Goal: Find specific page/section: Find specific page/section

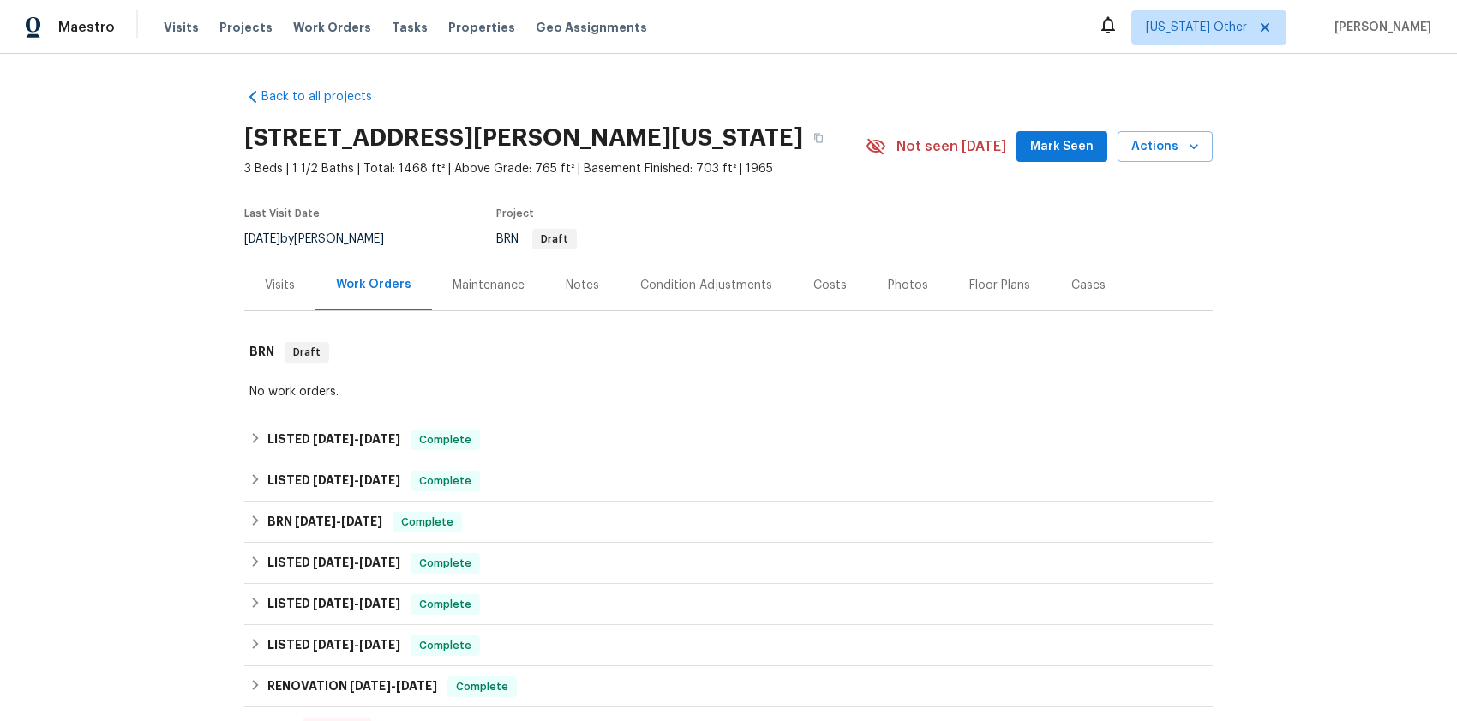
scroll to position [324, 0]
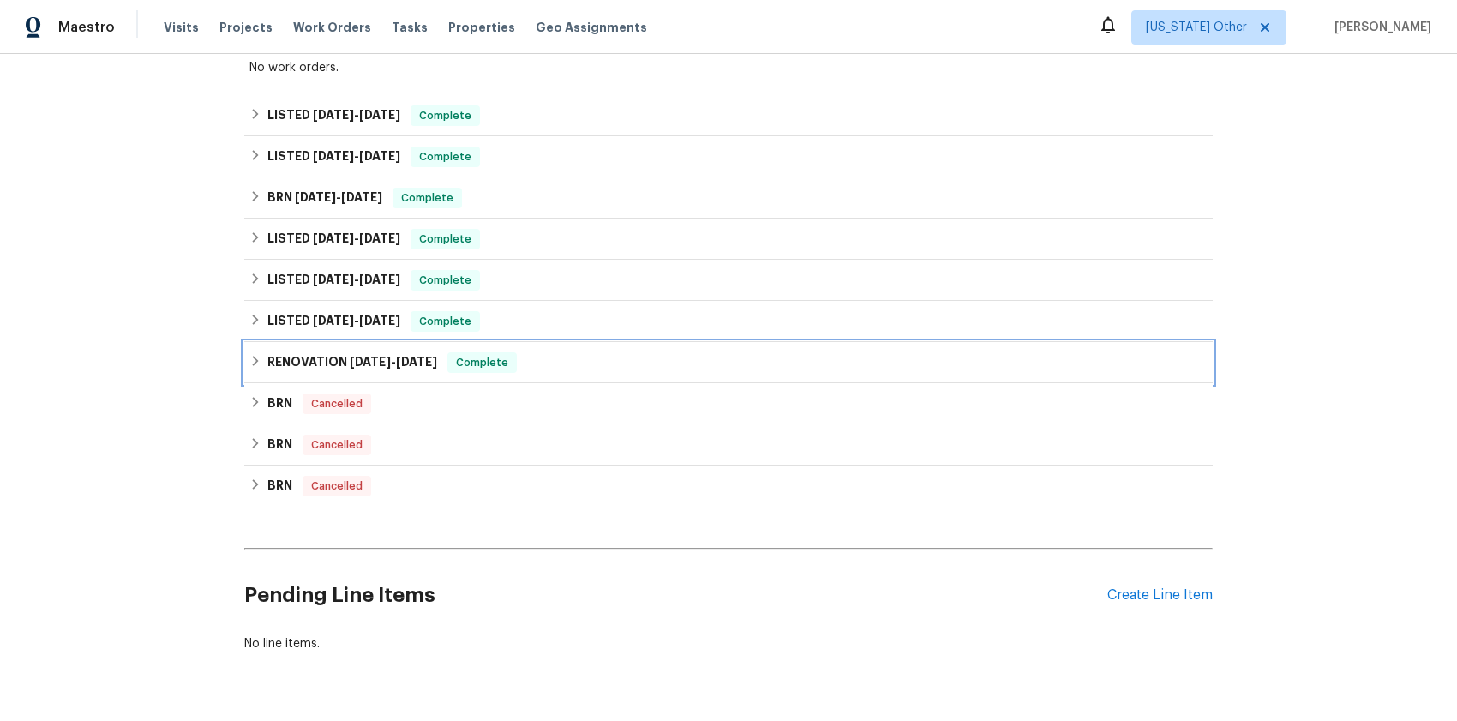
click at [363, 362] on span "[DATE]" at bounding box center [370, 362] width 41 height 12
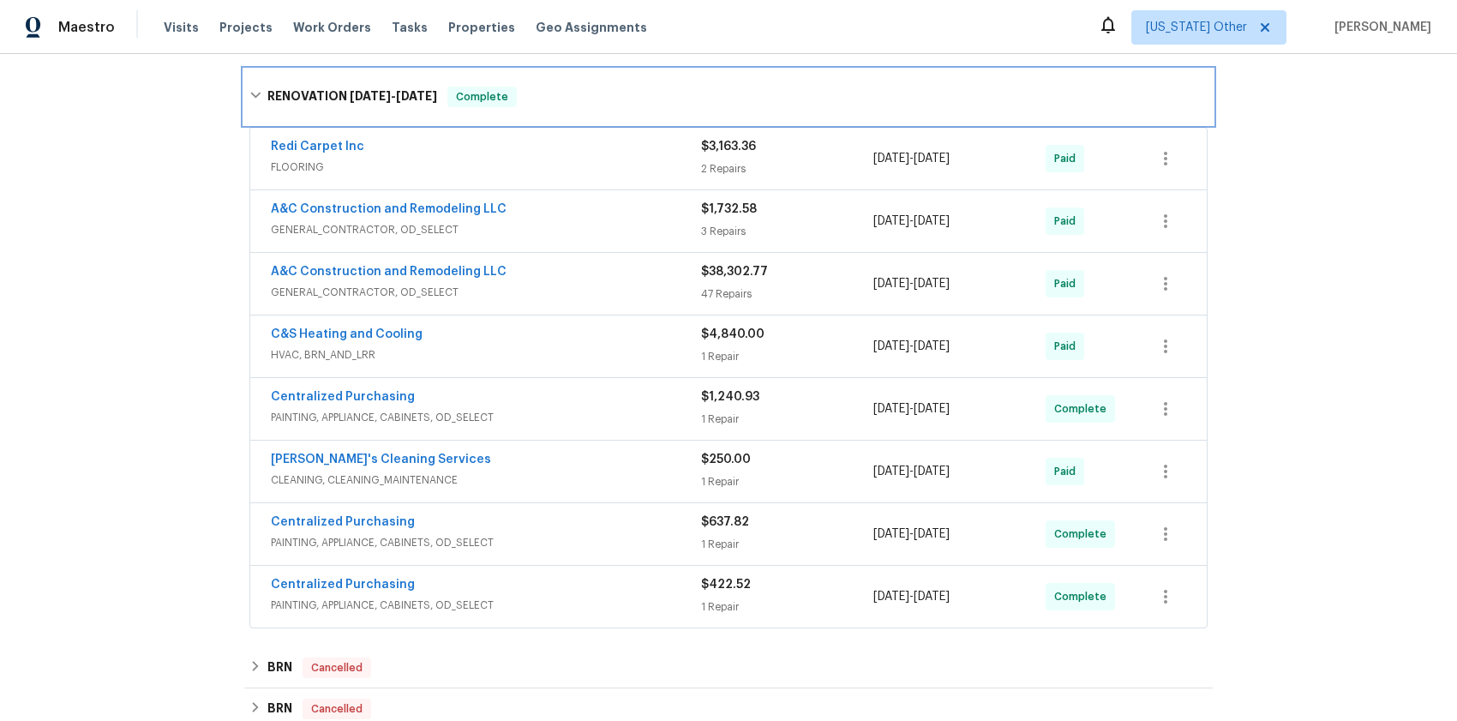
scroll to position [626, 0]
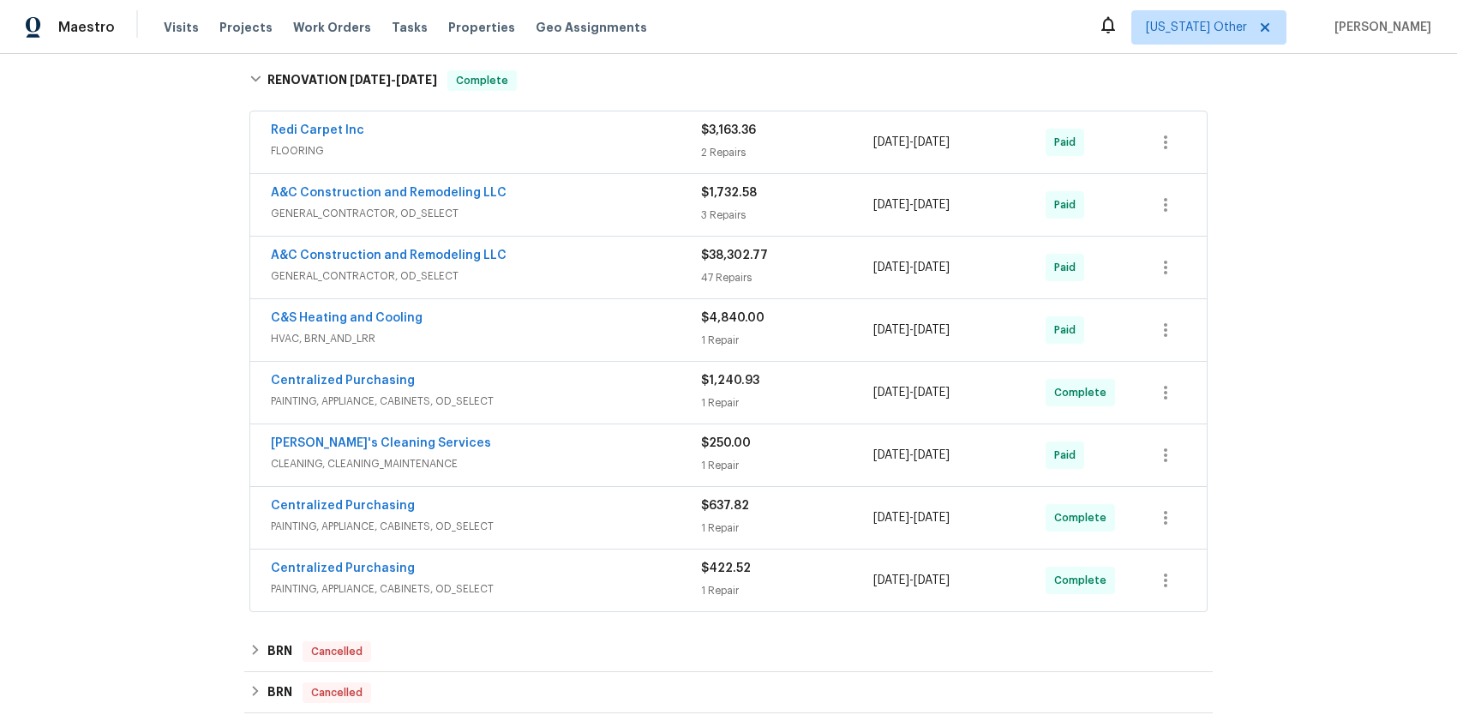
click at [421, 277] on span "GENERAL_CONTRACTOR, OD_SELECT" at bounding box center [486, 275] width 430 height 17
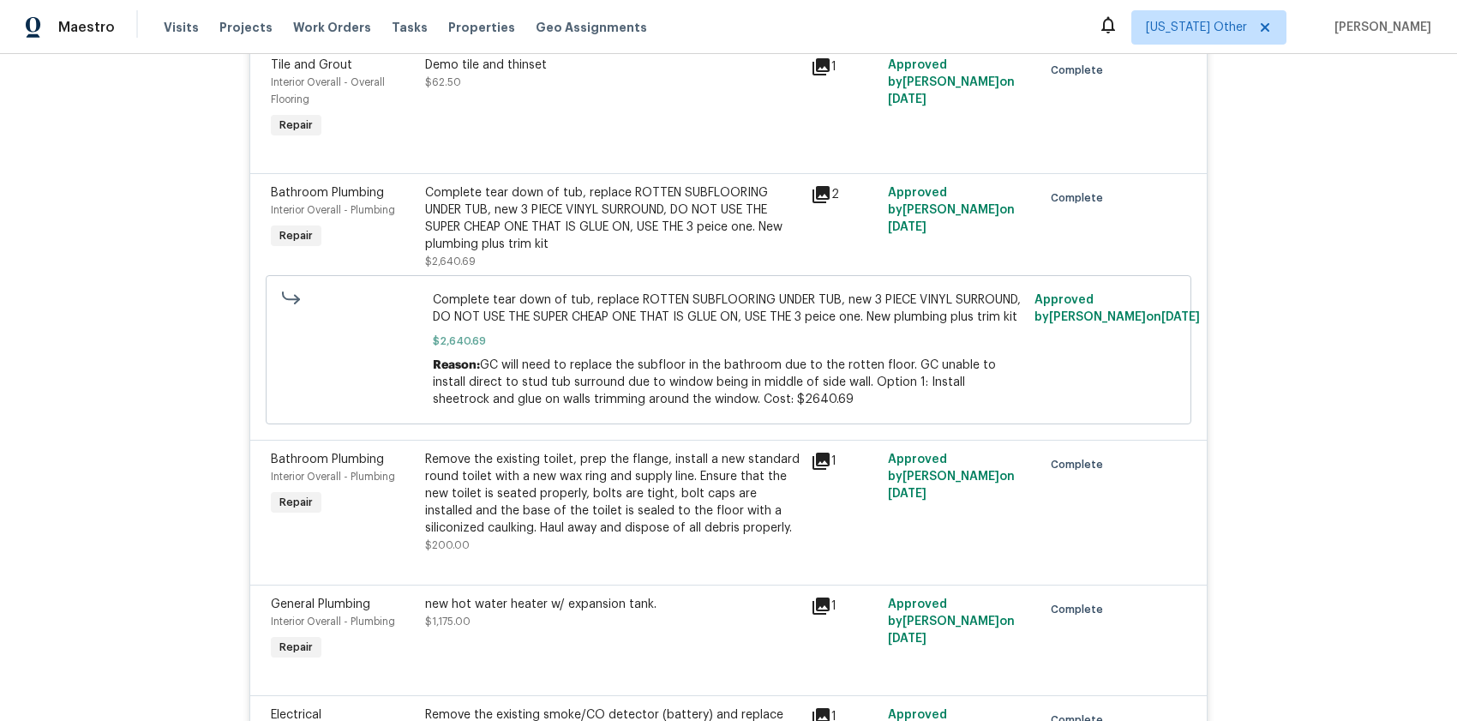
scroll to position [6676, 0]
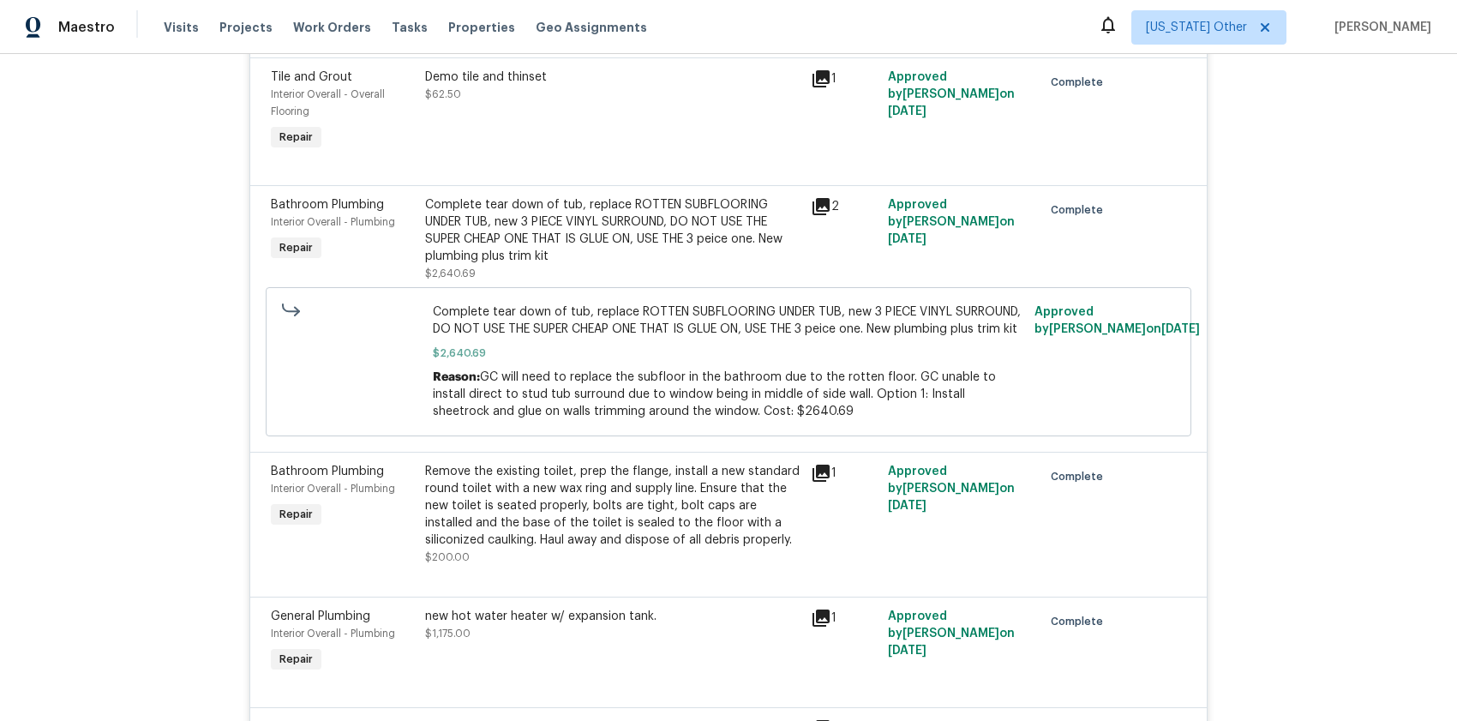
click at [814, 215] on icon at bounding box center [820, 206] width 17 height 17
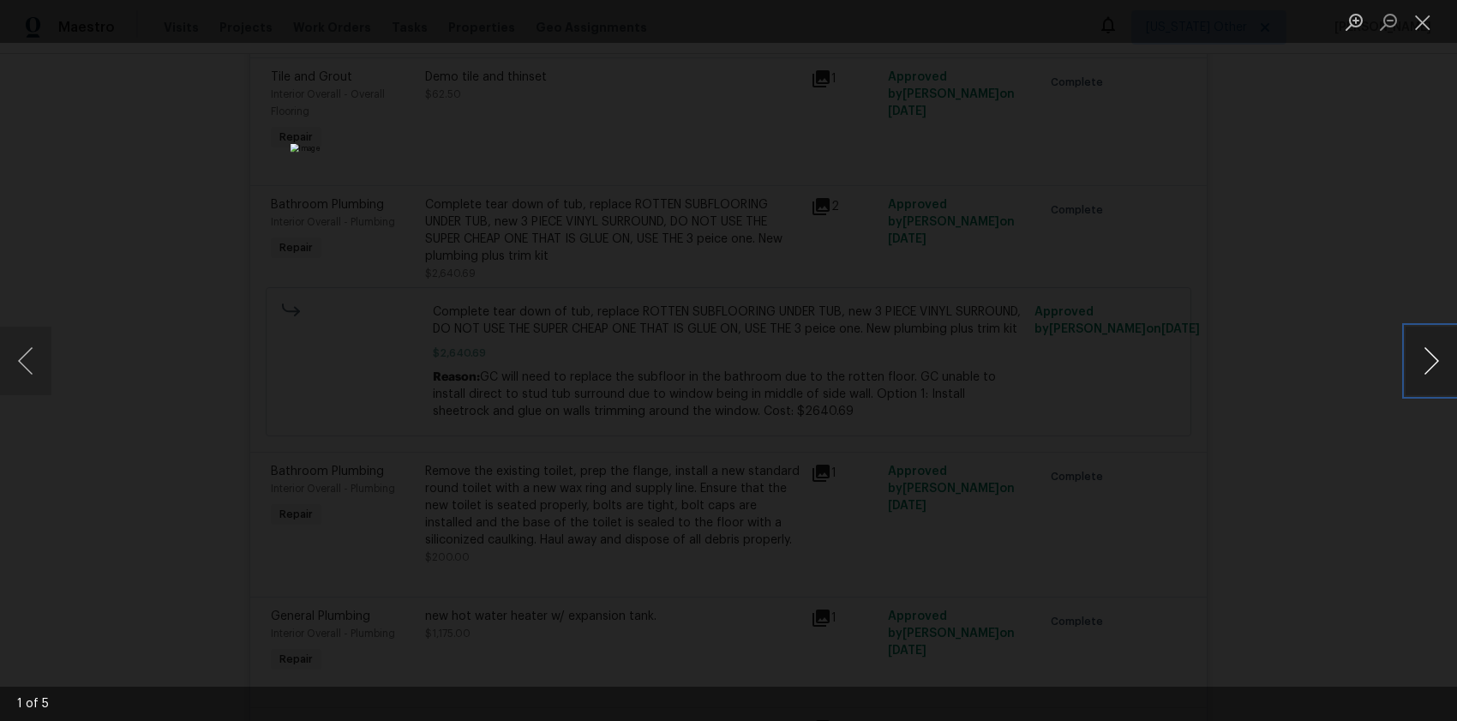
click at [1429, 366] on button "Next image" at bounding box center [1430, 360] width 51 height 69
click at [27, 359] on button "Previous image" at bounding box center [25, 360] width 51 height 69
click at [1423, 31] on button "Close lightbox" at bounding box center [1422, 22] width 34 height 30
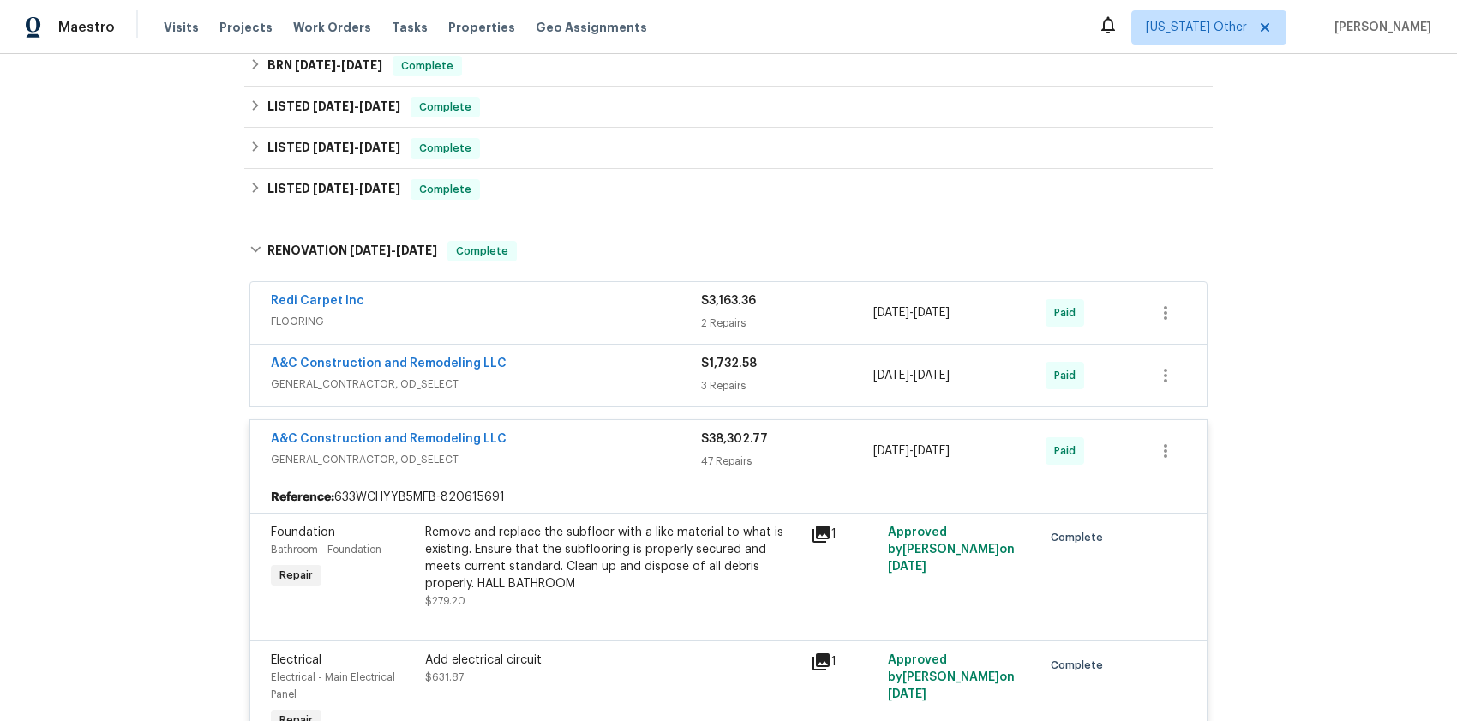
scroll to position [777, 0]
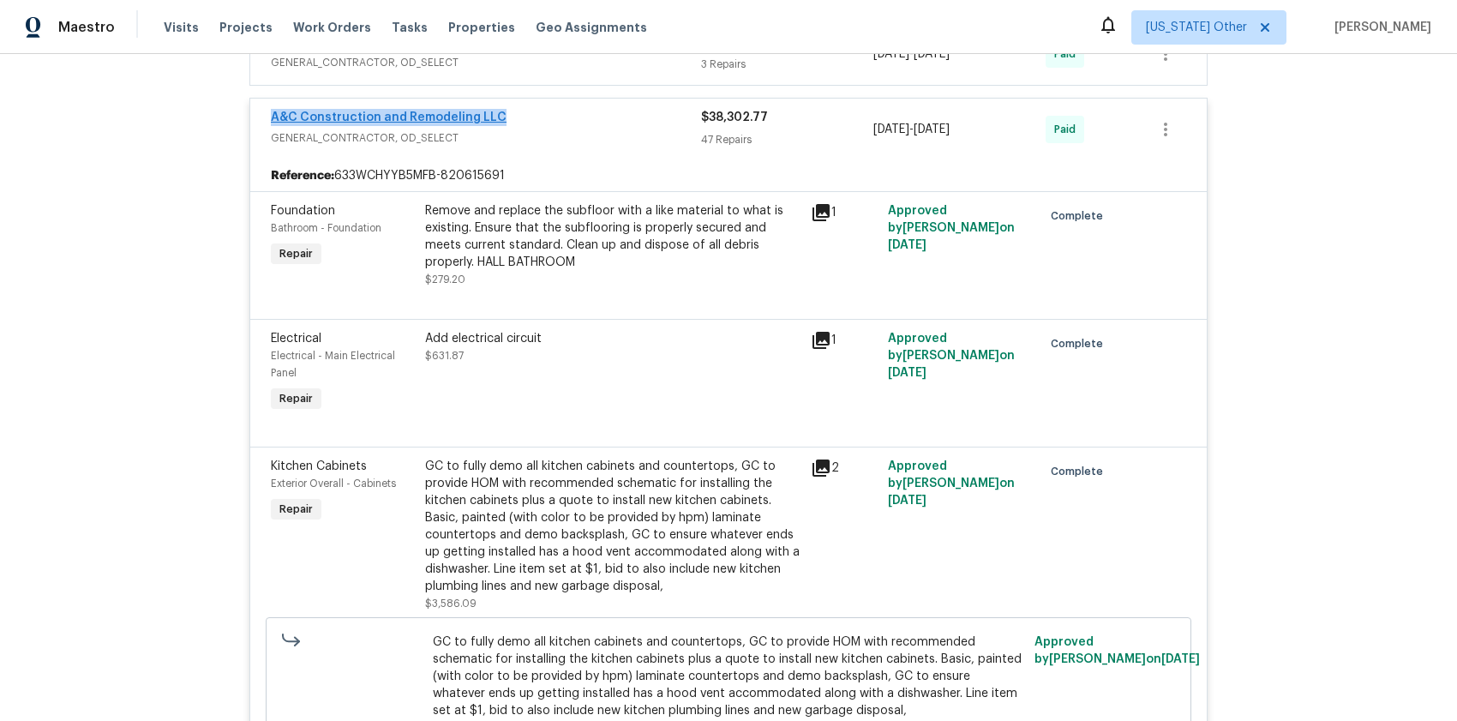
drag, startPoint x: 494, startPoint y: 120, endPoint x: 266, endPoint y: 120, distance: 227.9
click at [271, 122] on div "A&C Construction and Remodeling LLC" at bounding box center [486, 119] width 430 height 21
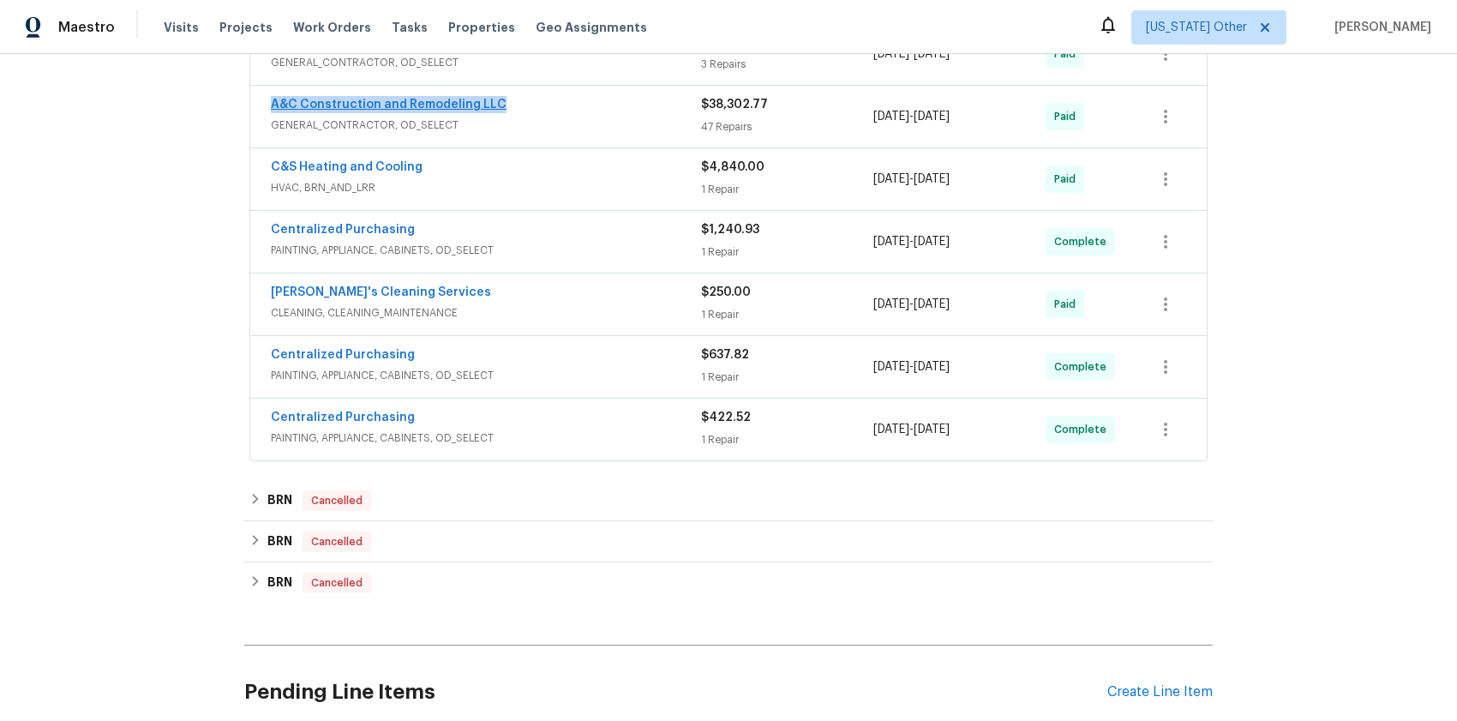
drag, startPoint x: 463, startPoint y: 99, endPoint x: 284, endPoint y: 106, distance: 178.4
click at [260, 110] on div "A&C Construction and Remodeling LLC GENERAL_CONTRACTOR, OD_SELECT $38,302.77 47…" at bounding box center [728, 117] width 956 height 62
copy link "A&C Construction and Remodeling LLC"
